Goal: Task Accomplishment & Management: Use online tool/utility

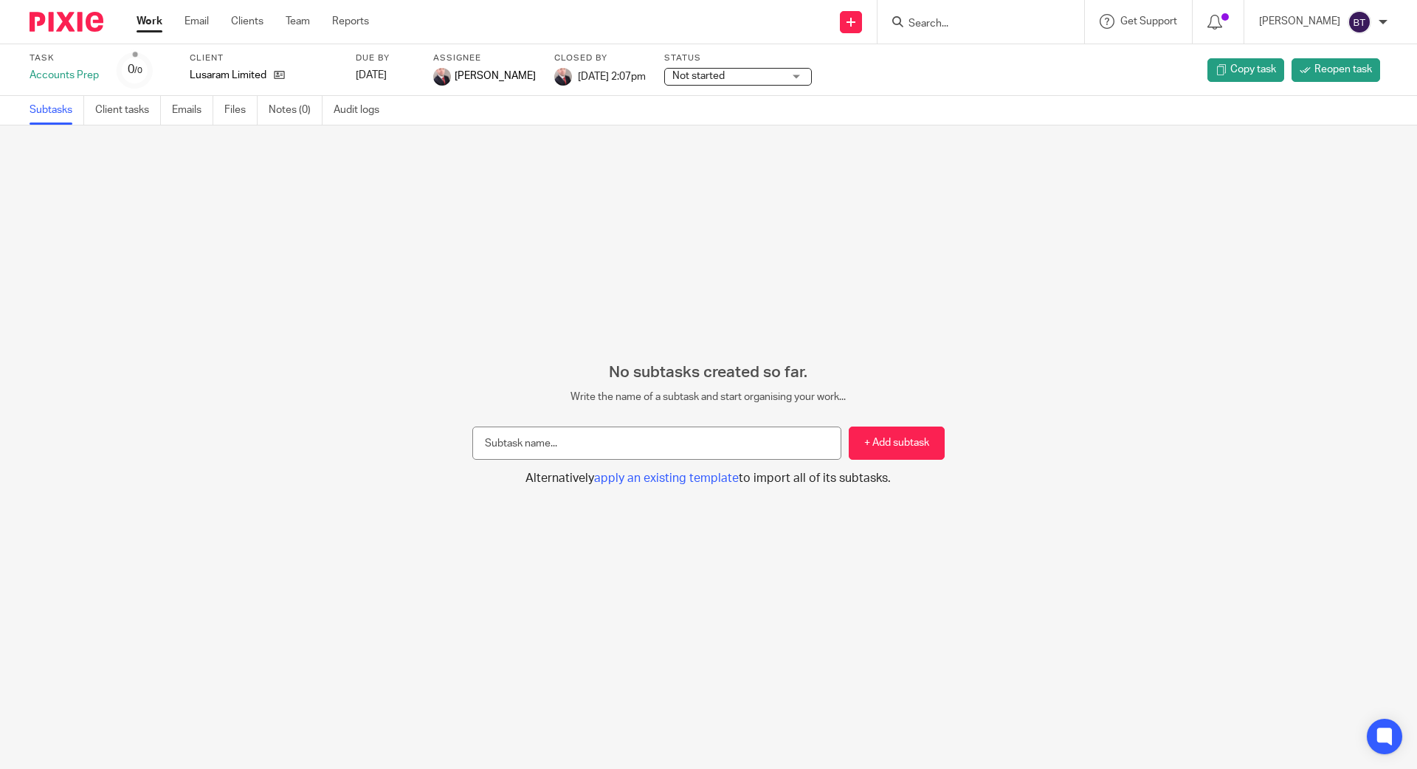
click at [159, 21] on link "Work" at bounding box center [150, 21] width 26 height 15
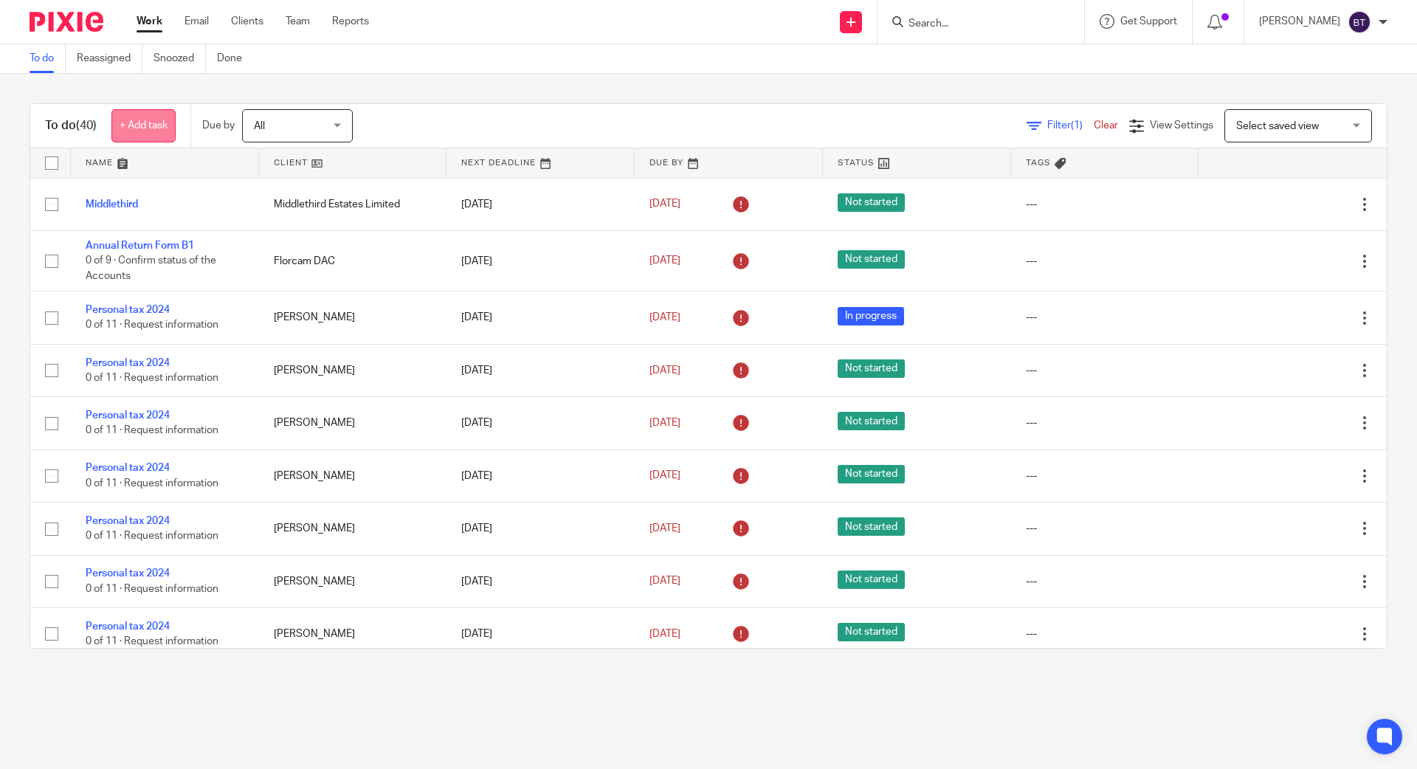
click at [146, 128] on link "+ Add task" at bounding box center [143, 125] width 64 height 33
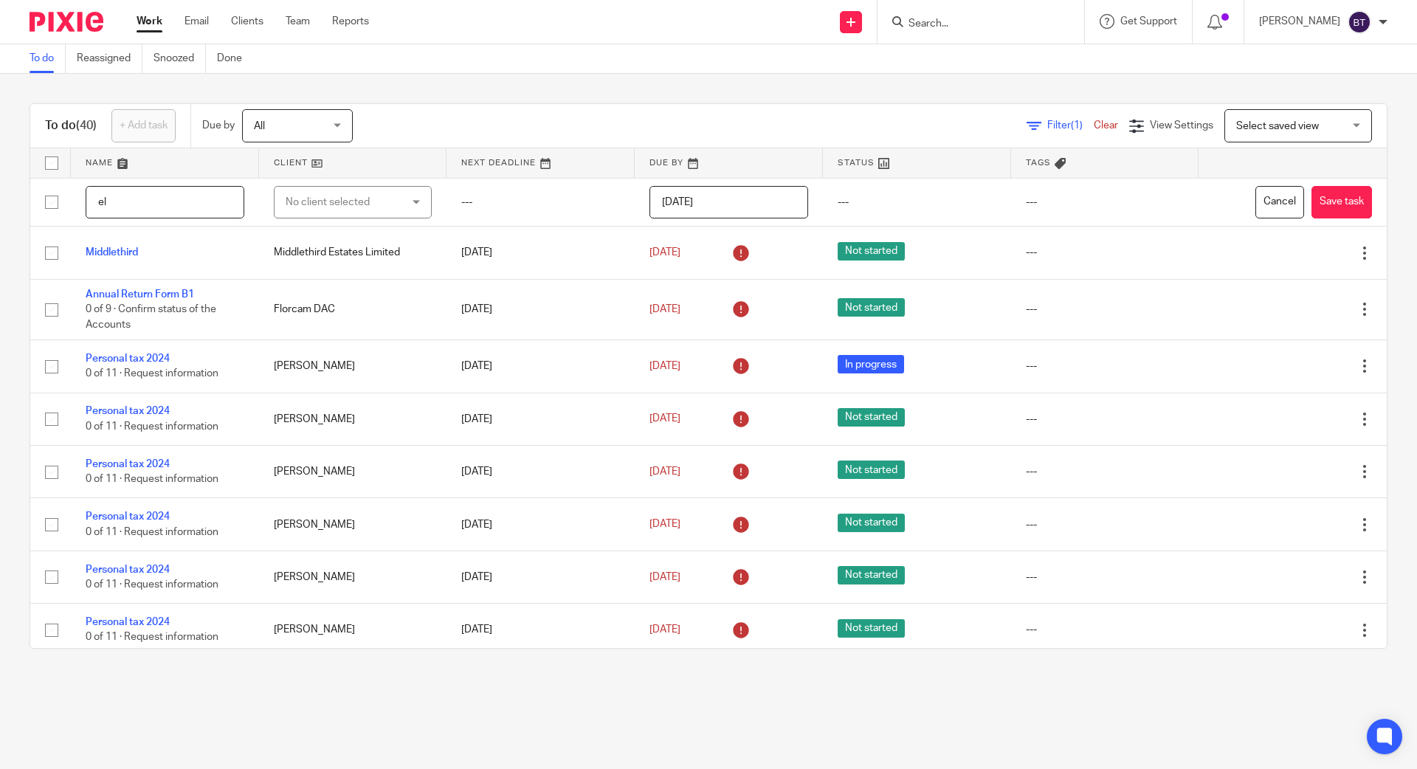
type input "e"
type input "Review F11"
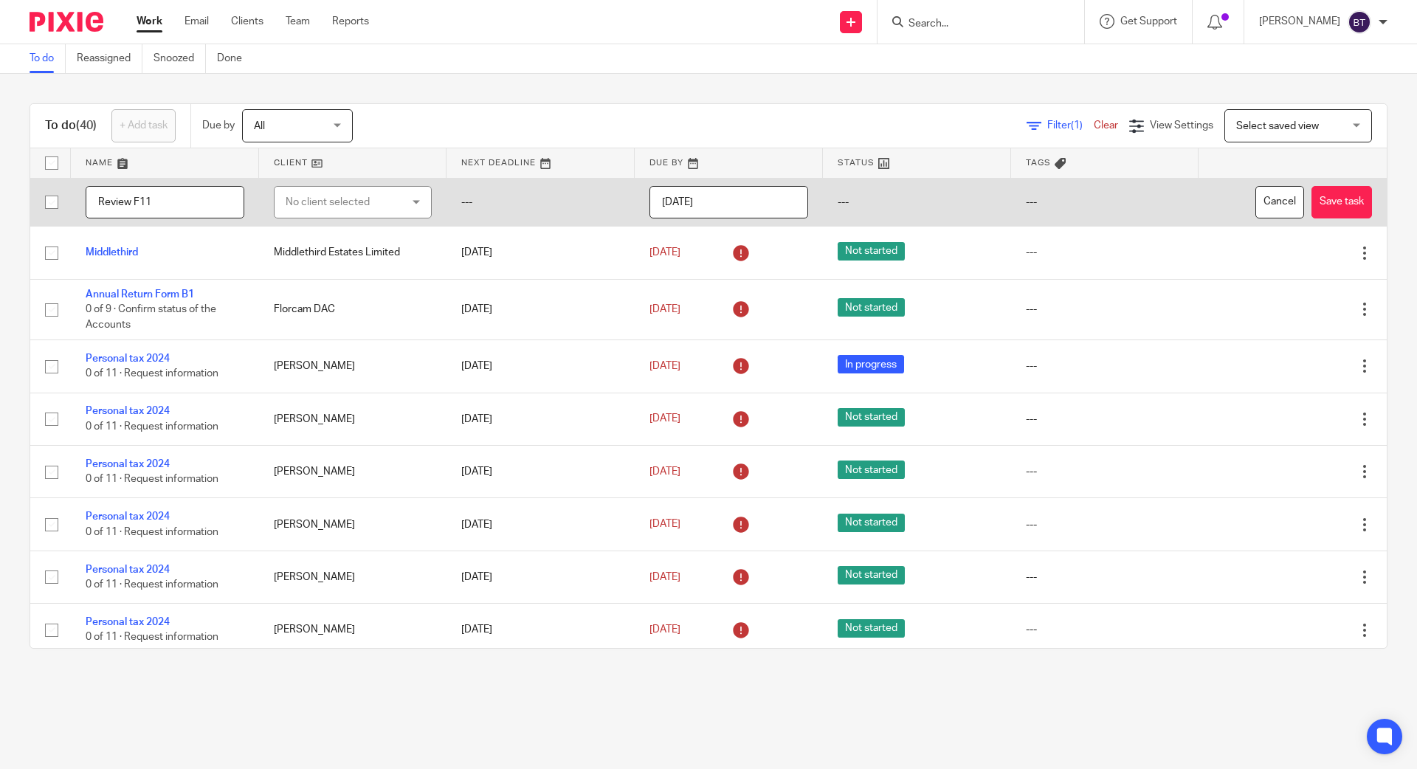
click at [309, 197] on div "No client selected" at bounding box center [344, 202] width 117 height 31
type input "eleanora"
click at [348, 280] on span "[PERSON_NAME]" at bounding box center [318, 277] width 81 height 10
click at [1312, 198] on button "Save task" at bounding box center [1342, 202] width 61 height 33
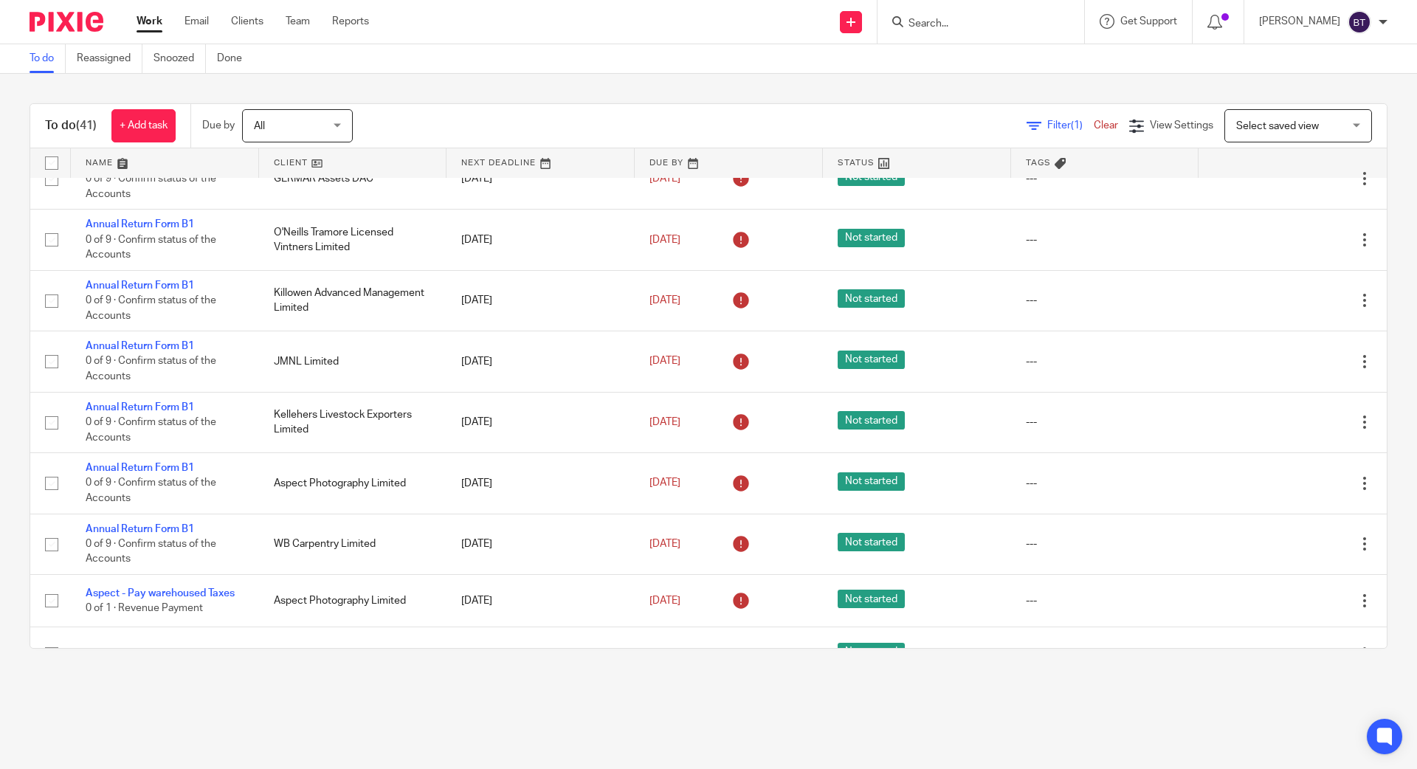
scroll to position [1820, 0]
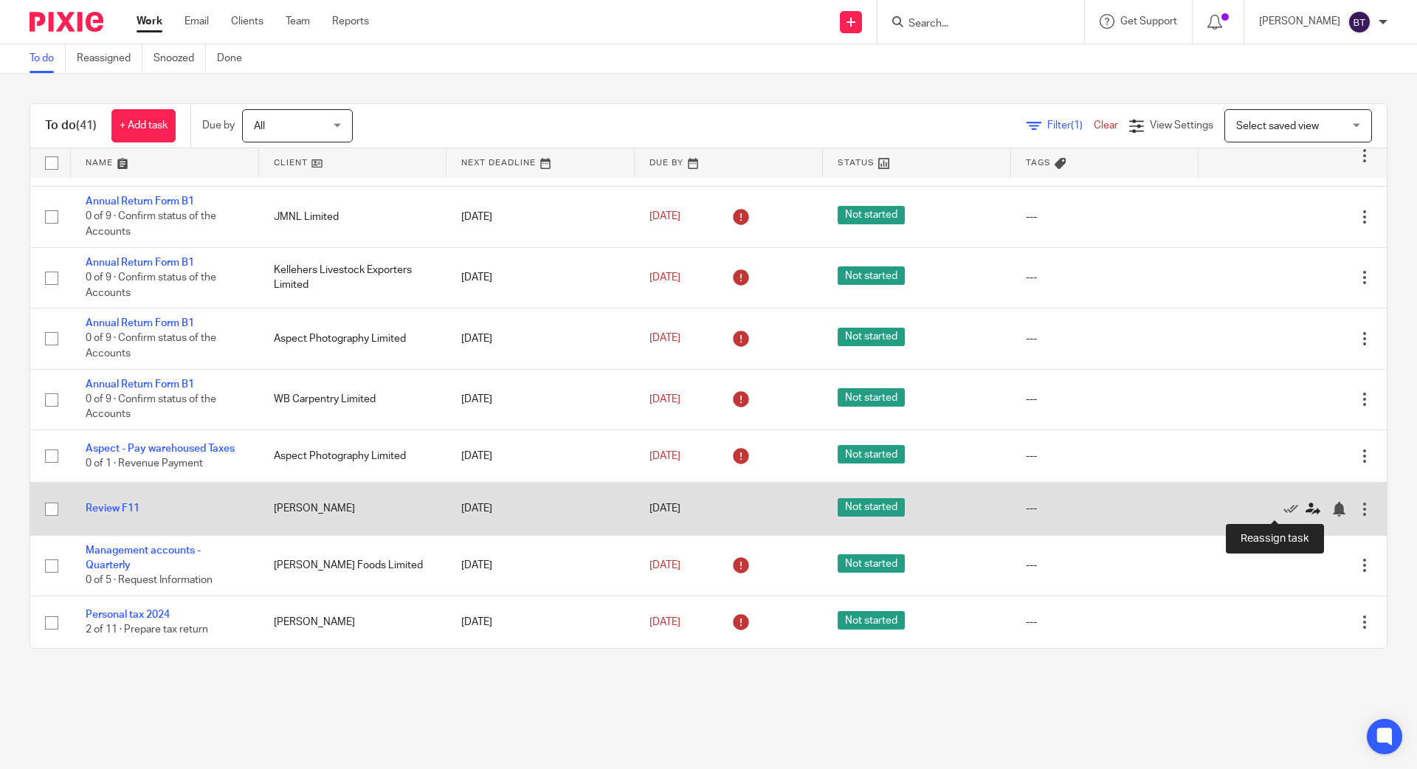
click at [1306, 508] on icon at bounding box center [1313, 509] width 15 height 15
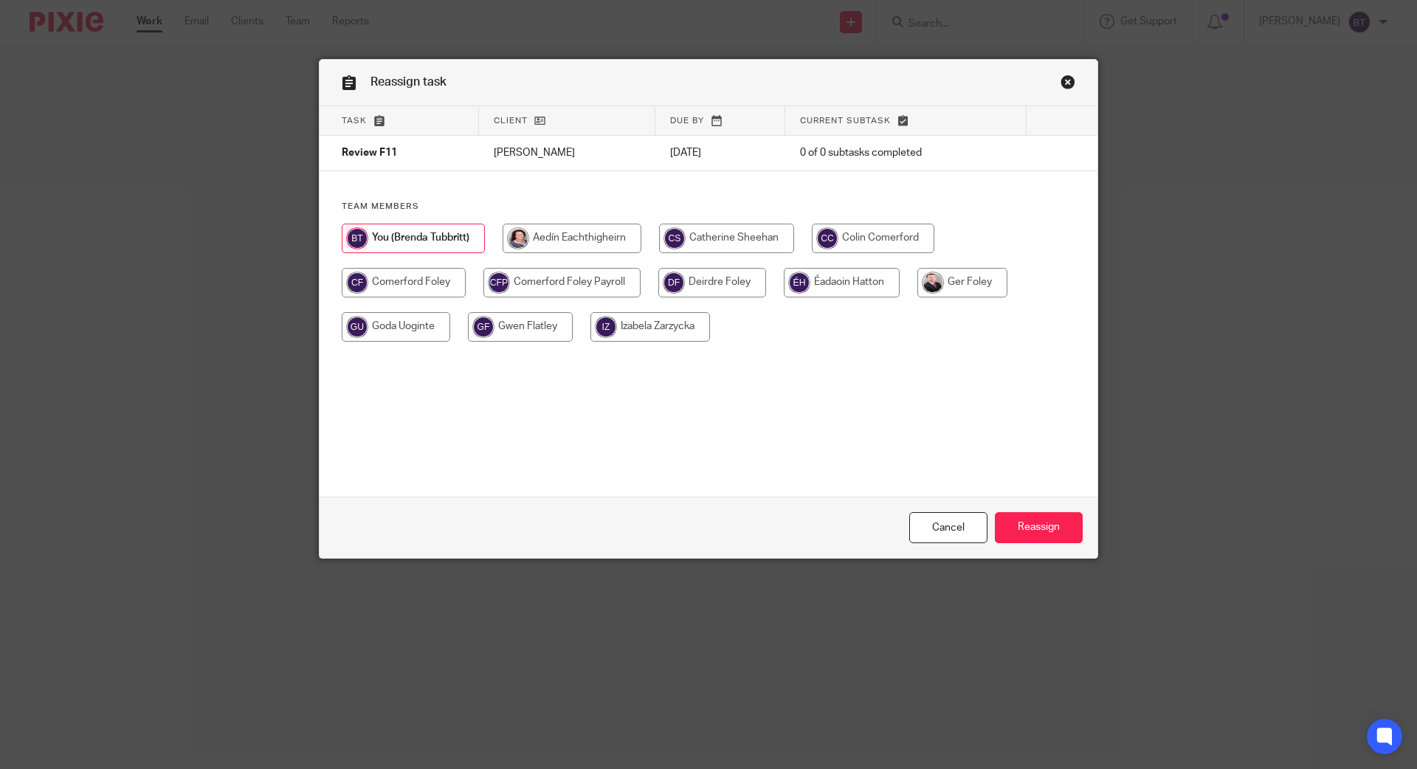
click at [889, 242] on input "radio" at bounding box center [873, 239] width 123 height 30
radio input "true"
click at [1018, 536] on input "Reassign" at bounding box center [1039, 528] width 88 height 32
